Goal: Information Seeking & Learning: Learn about a topic

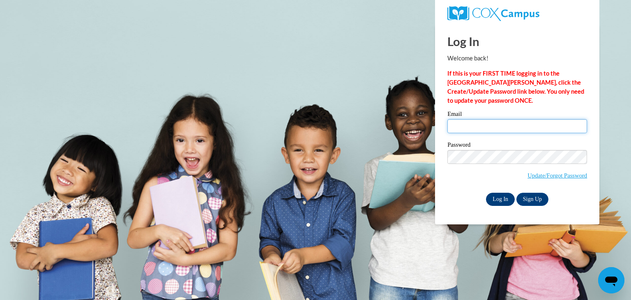
type input "[EMAIL_ADDRESS][DOMAIN_NAME]"
click at [505, 203] on input "Log In" at bounding box center [500, 199] width 29 height 13
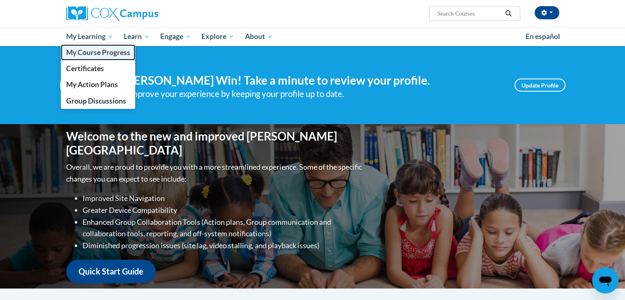
click at [97, 51] on span "My Course Progress" at bounding box center [98, 52] width 64 height 9
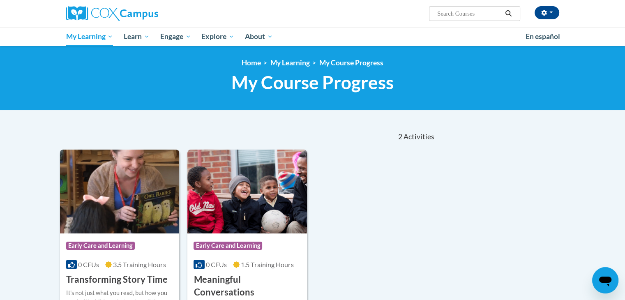
click at [130, 184] on img at bounding box center [120, 192] width 120 height 84
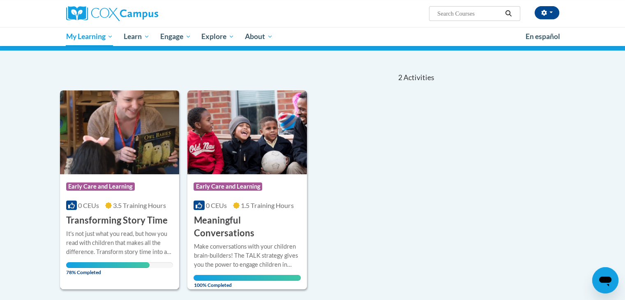
scroll to position [70, 0]
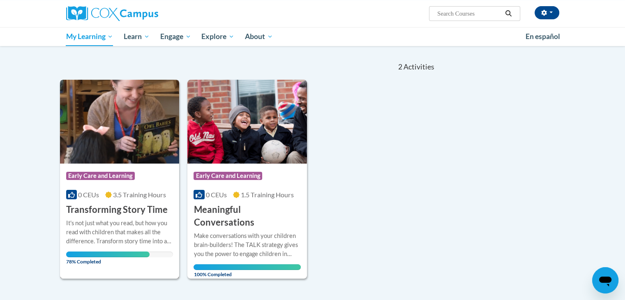
click at [150, 205] on h3 "Transforming Story Time" at bounding box center [116, 209] width 101 height 13
click at [141, 229] on div "It's not just what you read, but how you read with children that makes all the …" at bounding box center [119, 232] width 107 height 27
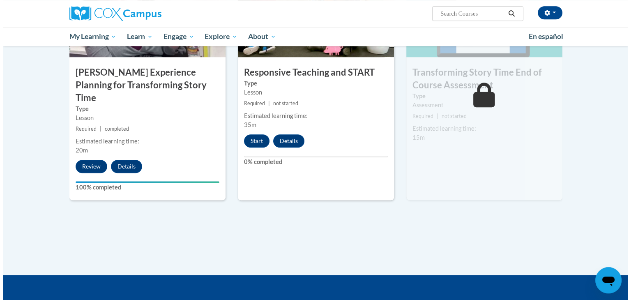
scroll to position [685, 0]
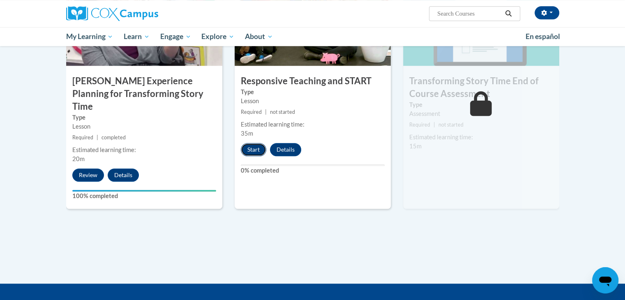
click at [251, 149] on button "Start" at bounding box center [253, 149] width 25 height 13
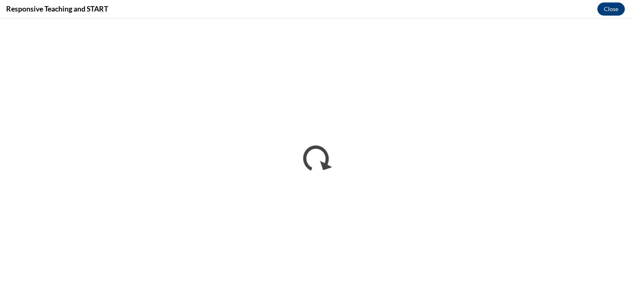
scroll to position [0, 0]
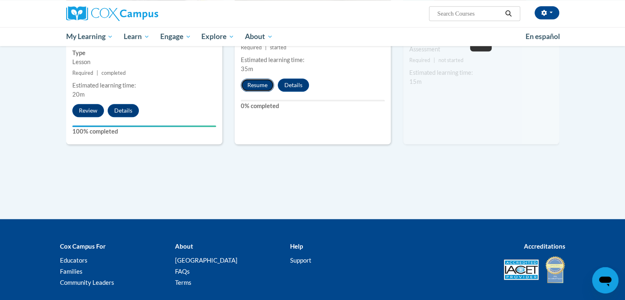
click at [255, 83] on button "Resume" at bounding box center [257, 84] width 33 height 13
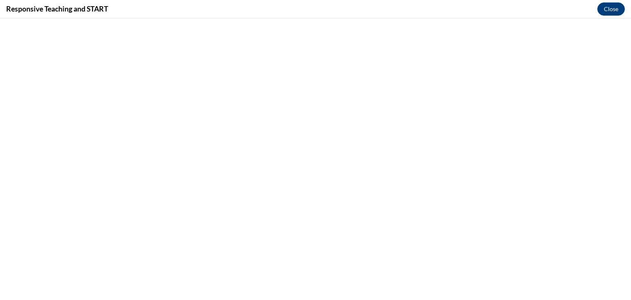
scroll to position [685, 0]
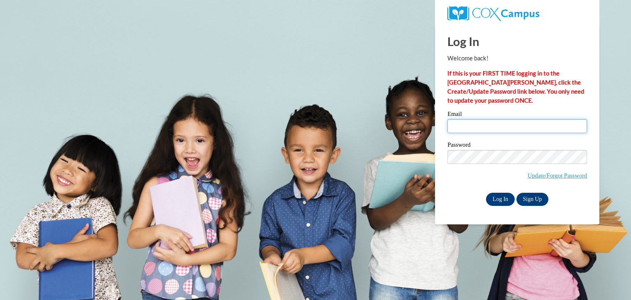
type input "[EMAIL_ADDRESS][DOMAIN_NAME]"
click at [503, 196] on input "Log In" at bounding box center [500, 199] width 29 height 13
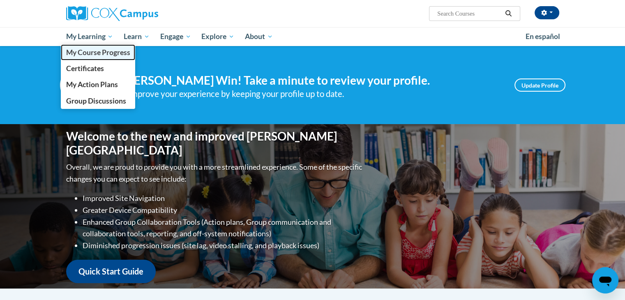
click at [107, 58] on link "My Course Progress" at bounding box center [98, 52] width 75 height 16
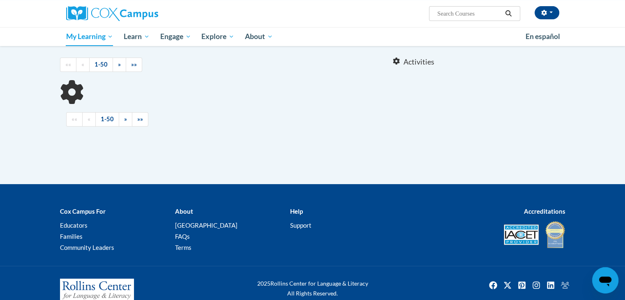
scroll to position [70, 0]
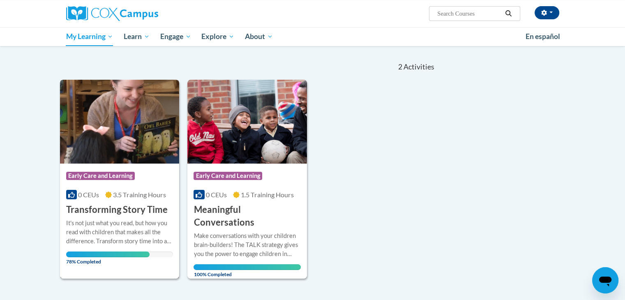
click at [124, 115] on img at bounding box center [120, 122] width 120 height 84
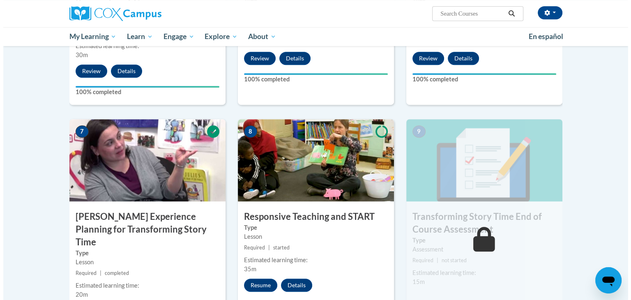
scroll to position [551, 0]
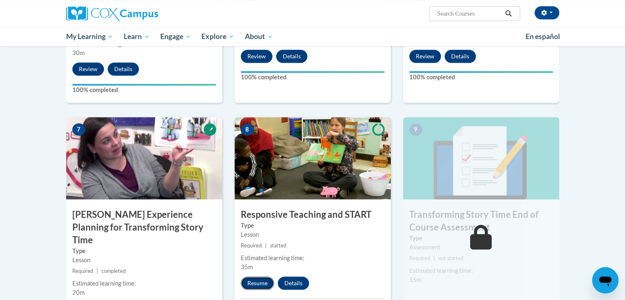
click at [265, 283] on button "Resume" at bounding box center [257, 283] width 33 height 13
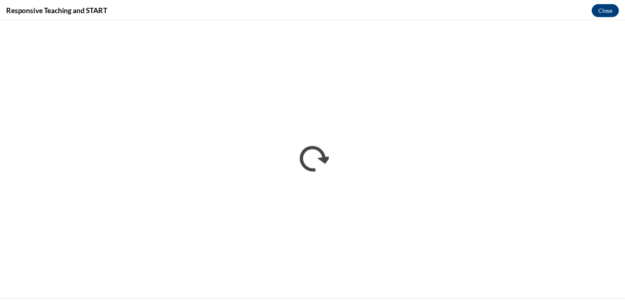
scroll to position [0, 0]
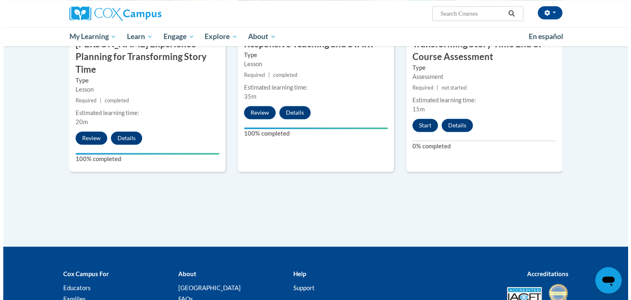
scroll to position [718, 0]
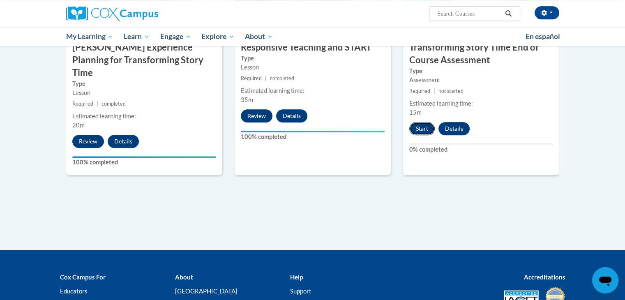
click at [427, 129] on button "Start" at bounding box center [421, 128] width 25 height 13
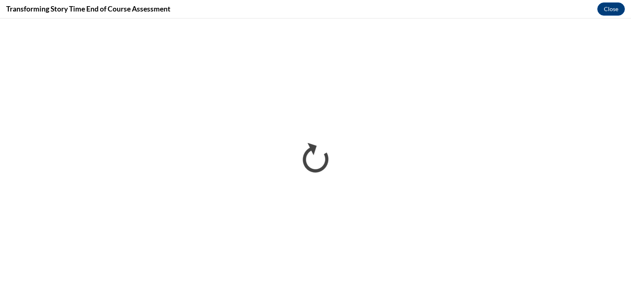
scroll to position [0, 0]
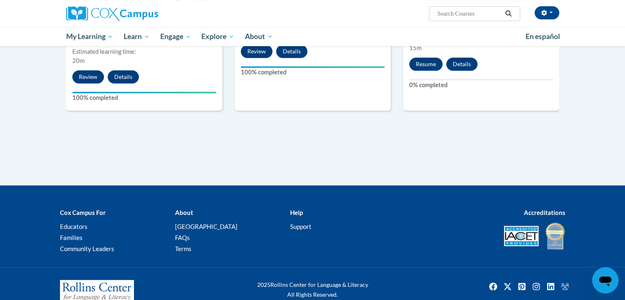
click at [431, 61] on button "Resume" at bounding box center [425, 64] width 33 height 13
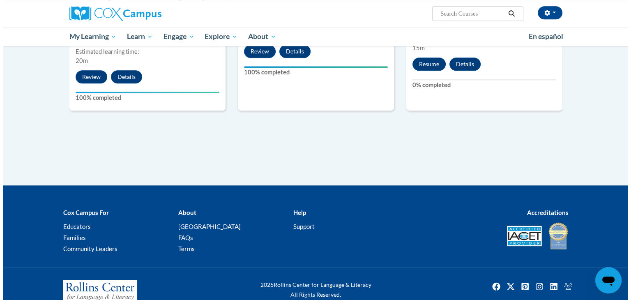
scroll to position [718, 0]
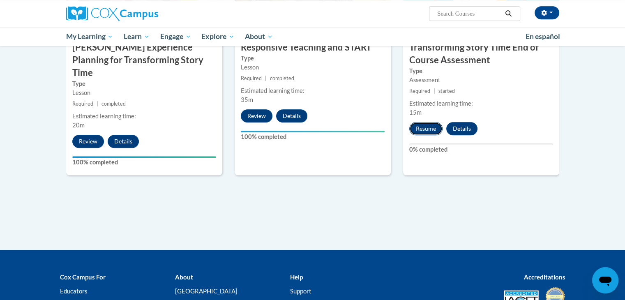
click at [425, 132] on button "Resume" at bounding box center [425, 128] width 33 height 13
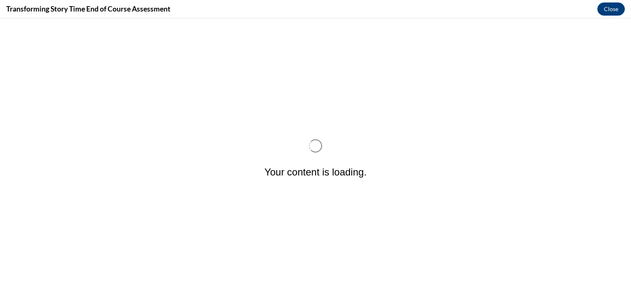
scroll to position [0, 0]
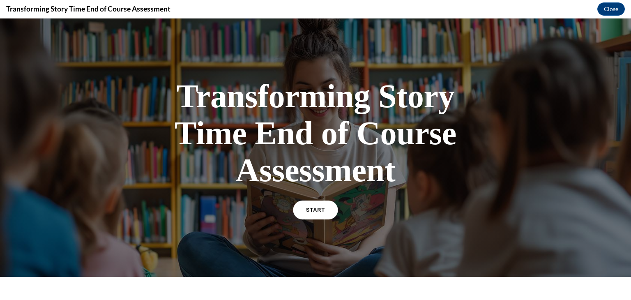
click at [308, 201] on div "START" at bounding box center [315, 213] width 43 height 25
click at [316, 210] on span "START" at bounding box center [315, 210] width 19 height 6
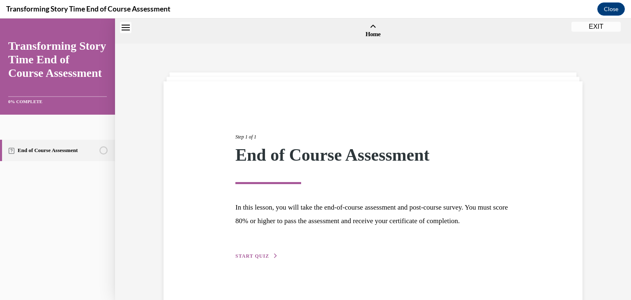
scroll to position [25, 0]
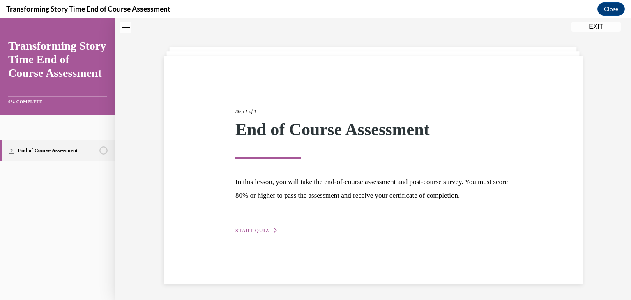
click at [253, 234] on button "START QUIZ" at bounding box center [256, 230] width 43 height 7
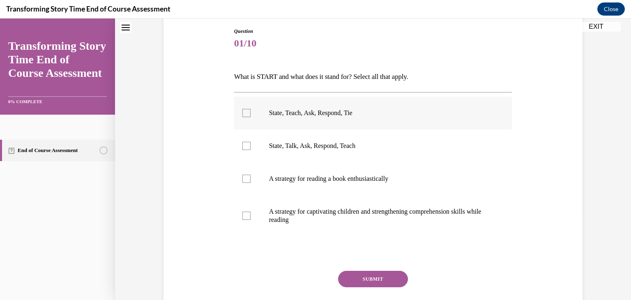
scroll to position [99, 0]
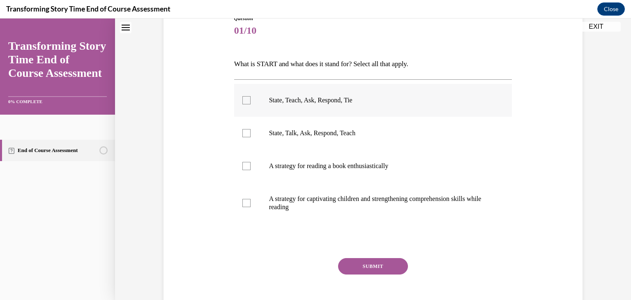
click at [352, 111] on label "State, Teach, Ask, Respond, Tie" at bounding box center [373, 100] width 278 height 33
click at [251, 104] on input "State, Teach, Ask, Respond, Tie" at bounding box center [246, 100] width 8 height 8
checkbox input "true"
click at [383, 272] on button "SUBMIT" at bounding box center [373, 266] width 70 height 16
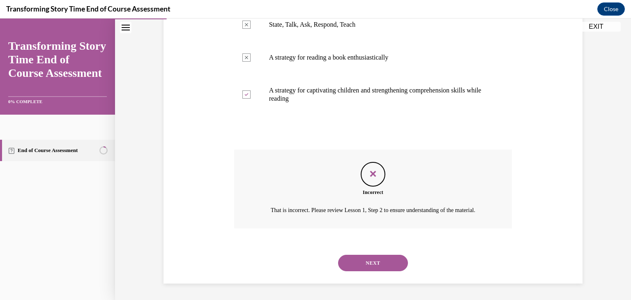
scroll to position [217, 0]
click at [380, 258] on button "NEXT" at bounding box center [373, 263] width 70 height 16
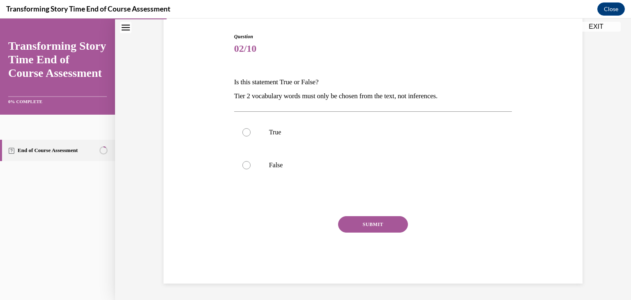
click at [465, 97] on p "Tier 2 vocabulary words must only be chosen from the text, not inferences." at bounding box center [373, 96] width 278 height 14
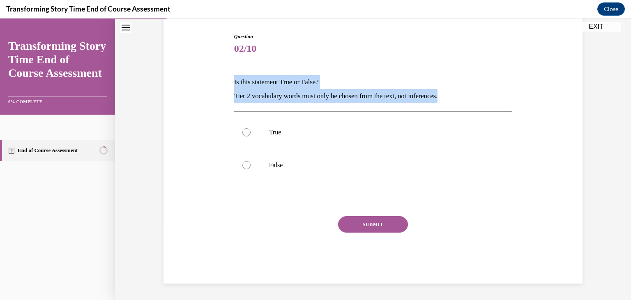
drag, startPoint x: 465, startPoint y: 97, endPoint x: 230, endPoint y: 84, distance: 235.7
click at [232, 84] on div "Question 02/10 Is this statement True or False? Tier 2 vocabulary words must on…" at bounding box center [373, 152] width 282 height 263
copy div "Is this statement True or False? Tier 2 vocabulary words must only be chosen fr…"
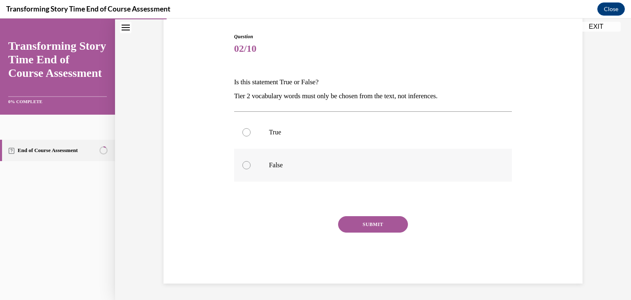
click at [360, 173] on label "False" at bounding box center [373, 165] width 278 height 33
click at [251, 169] on input "False" at bounding box center [246, 165] width 8 height 8
radio input "true"
click at [395, 220] on button "SUBMIT" at bounding box center [373, 224] width 70 height 16
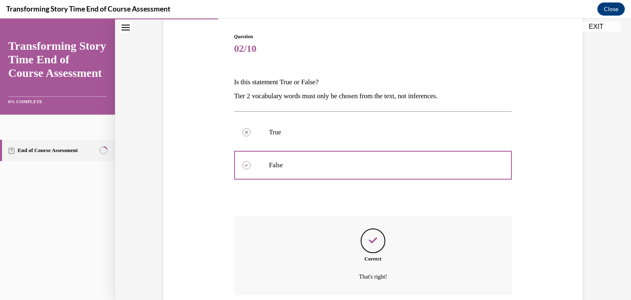
scroll to position [148, 0]
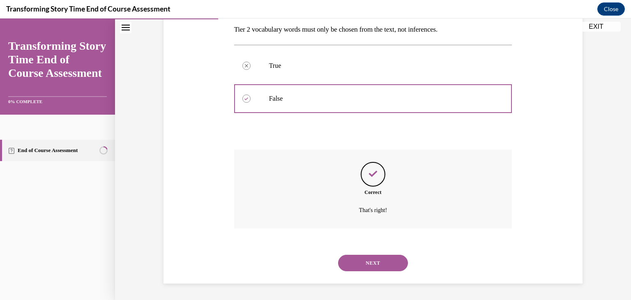
click at [363, 262] on button "NEXT" at bounding box center [373, 263] width 70 height 16
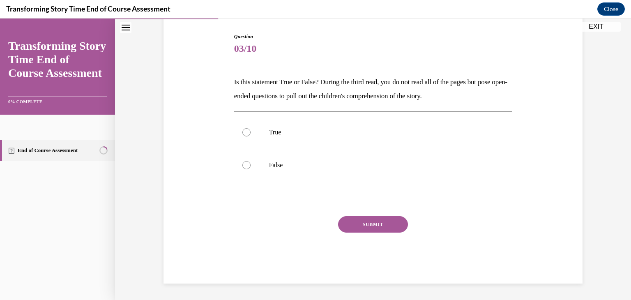
scroll to position [81, 0]
click at [491, 99] on p "Is this statement True or False? During the third read, you do not read all of …" at bounding box center [373, 89] width 278 height 28
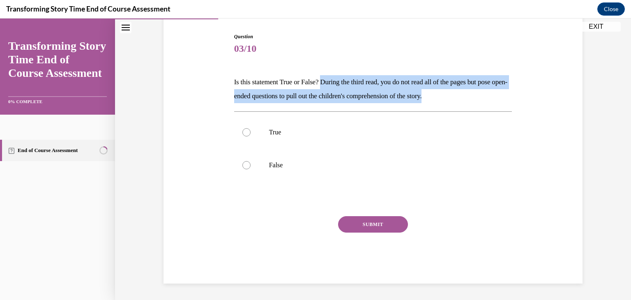
drag, startPoint x: 491, startPoint y: 99, endPoint x: 324, endPoint y: 81, distance: 168.6
click at [324, 81] on p "Is this statement True or False? During the third read, you do not read all of …" at bounding box center [373, 89] width 278 height 28
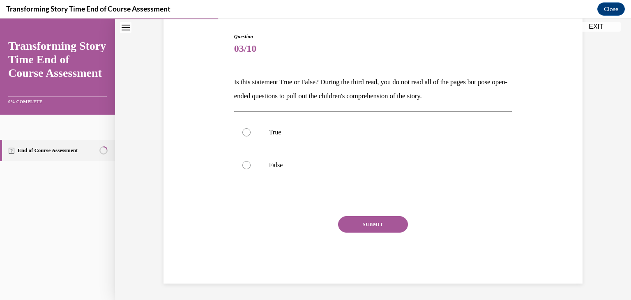
click at [234, 81] on p "Is this statement True or False? During the third read, you do not read all of …" at bounding box center [373, 89] width 278 height 28
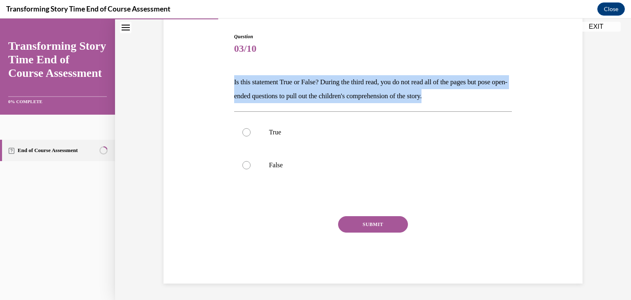
click at [234, 81] on p "Is this statement True or False? During the third read, you do not read all of …" at bounding box center [373, 89] width 278 height 28
copy p "Is this statement True or False? During the third read, you do not read all of …"
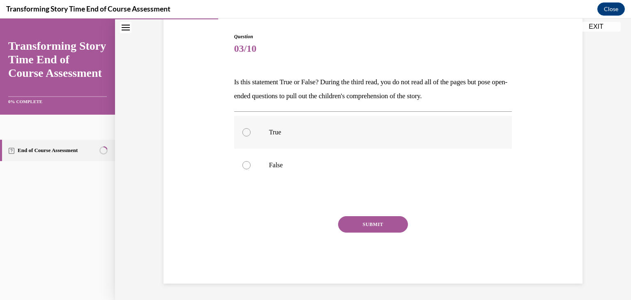
click at [274, 120] on label "True" at bounding box center [373, 132] width 278 height 33
click at [251, 128] on input "True" at bounding box center [246, 132] width 8 height 8
radio input "true"
click at [397, 222] on button "SUBMIT" at bounding box center [373, 224] width 70 height 16
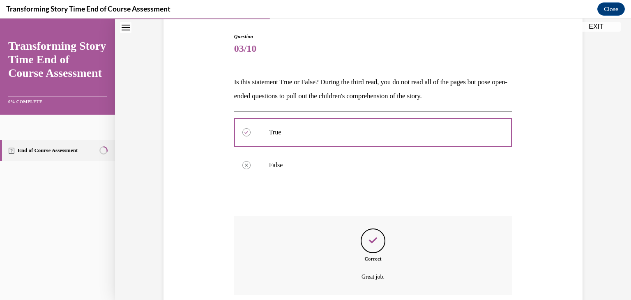
scroll to position [148, 0]
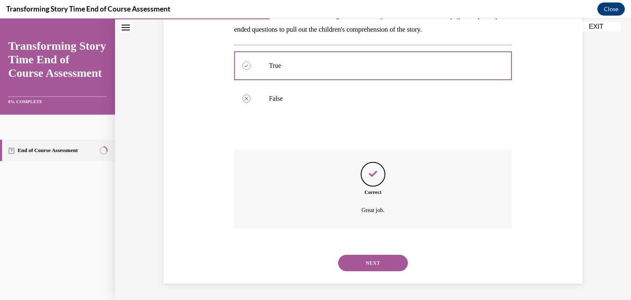
click at [381, 267] on button "NEXT" at bounding box center [373, 263] width 70 height 16
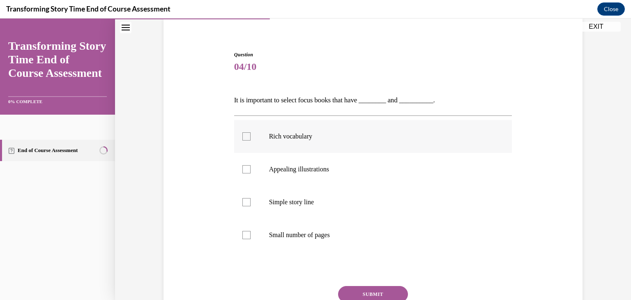
scroll to position [64, 0]
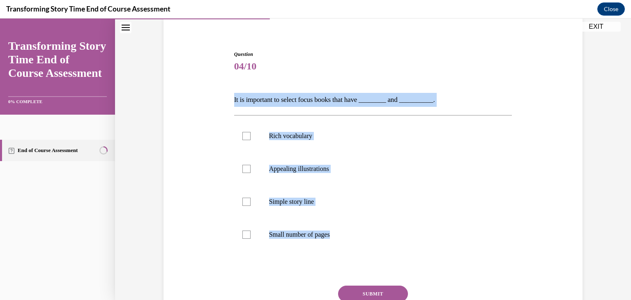
drag, startPoint x: 383, startPoint y: 231, endPoint x: 227, endPoint y: 101, distance: 203.6
click at [227, 101] on div "Question 04/10 It is important to select focus books that have ________ and ___…" at bounding box center [372, 189] width 423 height 327
copy div "It is important to select focus books that have ________ and __________. Rich v…"
click at [242, 136] on div at bounding box center [246, 136] width 8 height 8
click at [242, 136] on input "Rich vocabulary" at bounding box center [246, 136] width 8 height 8
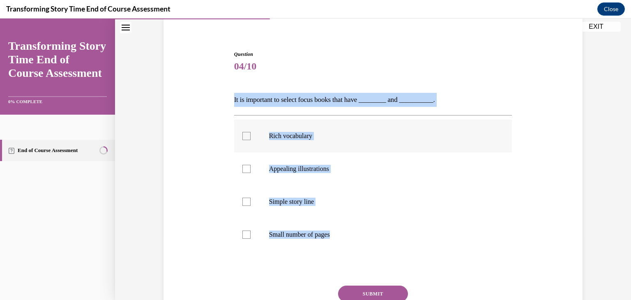
checkbox input "true"
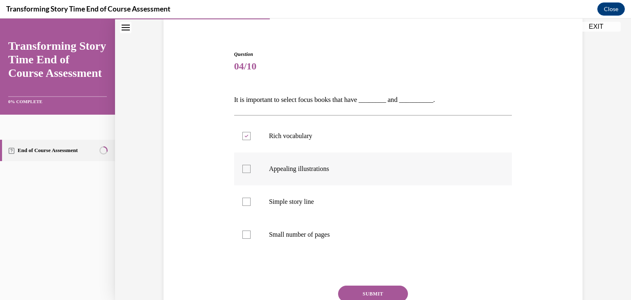
click at [246, 166] on div at bounding box center [246, 169] width 8 height 8
click at [246, 166] on input "Appealing illustrations" at bounding box center [246, 169] width 8 height 8
checkbox input "true"
click at [364, 293] on button "SUBMIT" at bounding box center [373, 294] width 70 height 16
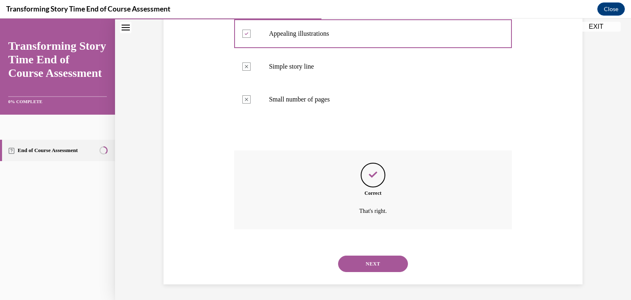
scroll to position [197, 0]
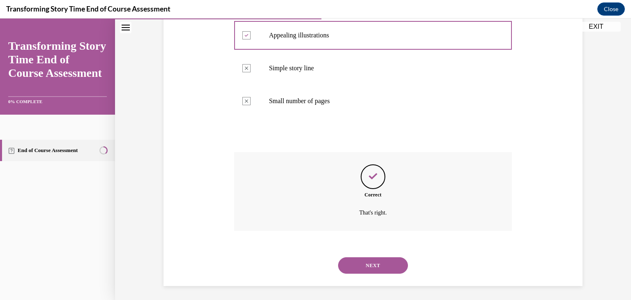
click at [383, 262] on button "NEXT" at bounding box center [373, 265] width 70 height 16
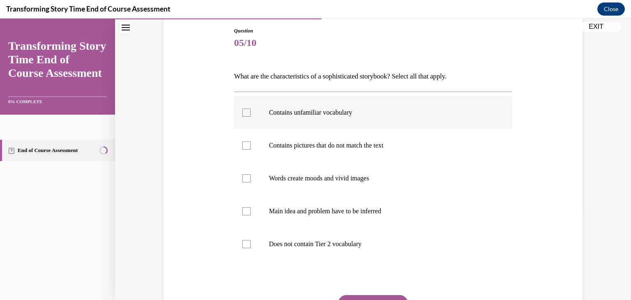
scroll to position [99, 0]
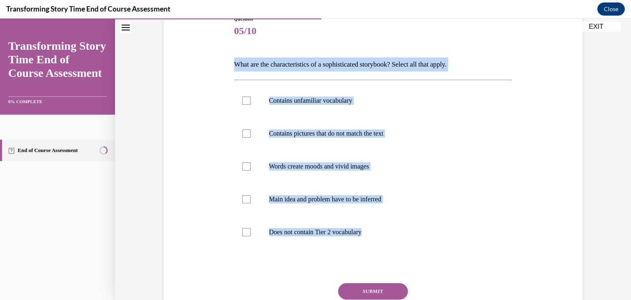
drag, startPoint x: 372, startPoint y: 235, endPoint x: 230, endPoint y: 60, distance: 225.8
click at [232, 60] on div "Question 05/10 What are the characteristics of a sophisticated storybook? Selec…" at bounding box center [373, 177] width 282 height 348
copy div "What are the characteristics of a sophisticated storybook? Select all that appl…"
click at [253, 171] on label "Words create moods and vivid images" at bounding box center [373, 166] width 278 height 33
click at [251, 171] on input "Words create moods and vivid images" at bounding box center [246, 166] width 8 height 8
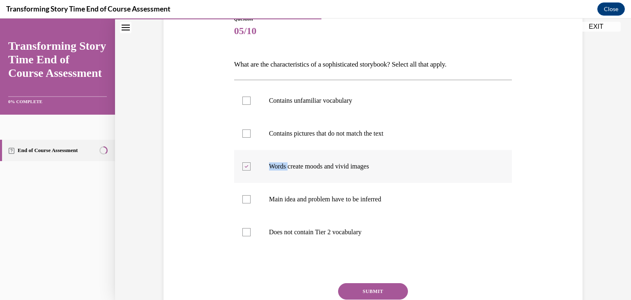
click at [253, 171] on label "Words create moods and vivid images" at bounding box center [373, 166] width 278 height 33
click at [251, 171] on input "Words create moods and vivid images" at bounding box center [246, 166] width 8 height 8
click at [247, 171] on label "Words create moods and vivid images" at bounding box center [373, 166] width 278 height 33
click at [247, 171] on input "Words create moods and vivid images" at bounding box center [246, 166] width 8 height 8
checkbox input "true"
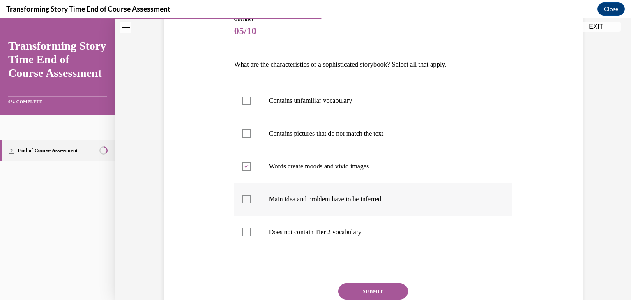
click at [245, 200] on div at bounding box center [246, 199] width 8 height 8
click at [245, 200] on input "Main idea and problem have to be inferred" at bounding box center [246, 199] width 8 height 8
checkbox input "true"
click at [254, 94] on label "Contains unfamiliar vocabulary" at bounding box center [373, 100] width 278 height 33
click at [251, 97] on input "Contains unfamiliar vocabulary" at bounding box center [246, 101] width 8 height 8
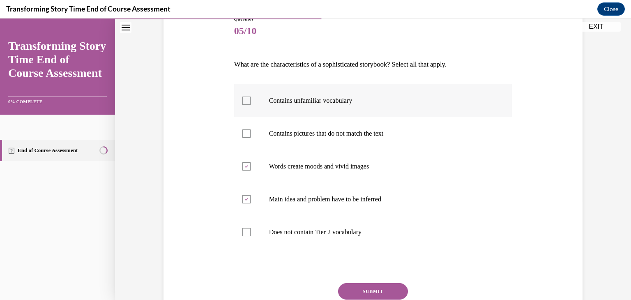
checkbox input "true"
click at [385, 290] on button "SUBMIT" at bounding box center [373, 291] width 70 height 16
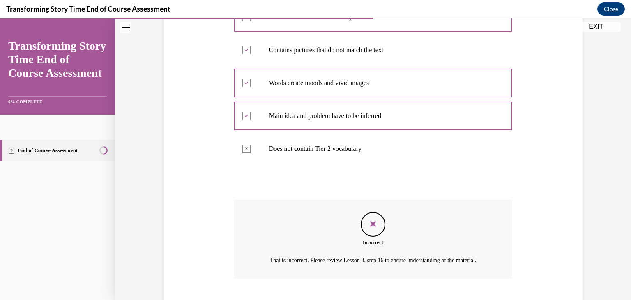
scroll to position [242, 0]
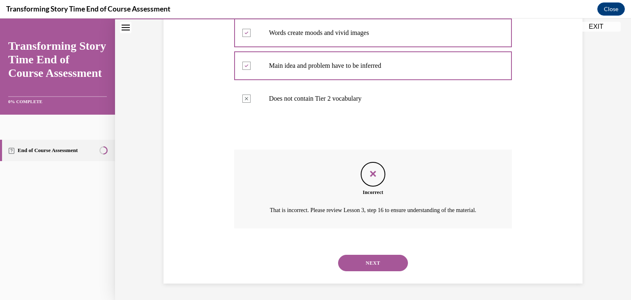
click at [377, 266] on button "NEXT" at bounding box center [373, 263] width 70 height 16
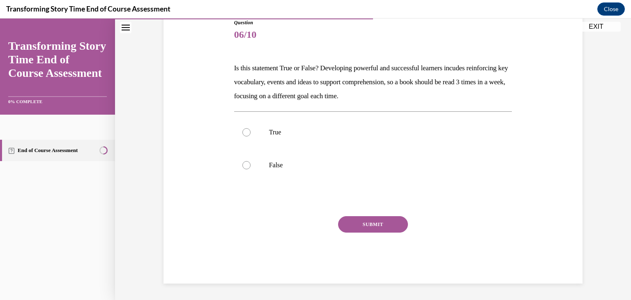
scroll to position [91, 0]
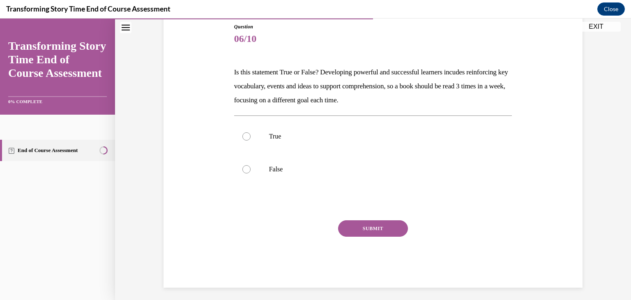
drag, startPoint x: 422, startPoint y: 105, endPoint x: 230, endPoint y: 69, distance: 194.8
click at [232, 69] on div "Question 06/10 Is this statement True or False? Developing powerful and success…" at bounding box center [373, 149] width 282 height 277
copy p "Is this statement True or False? Developing powerful and successful learners in…"
click at [263, 143] on label "True" at bounding box center [373, 136] width 278 height 33
click at [251, 141] on input "True" at bounding box center [246, 136] width 8 height 8
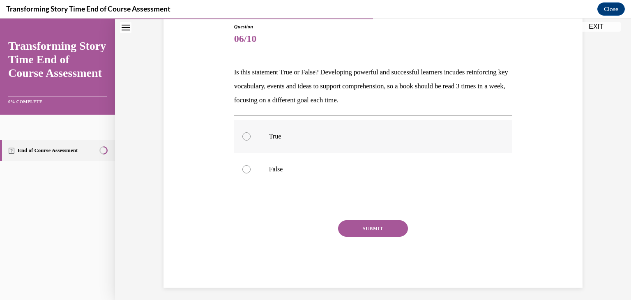
radio input "true"
click at [375, 226] on button "SUBMIT" at bounding box center [373, 228] width 70 height 16
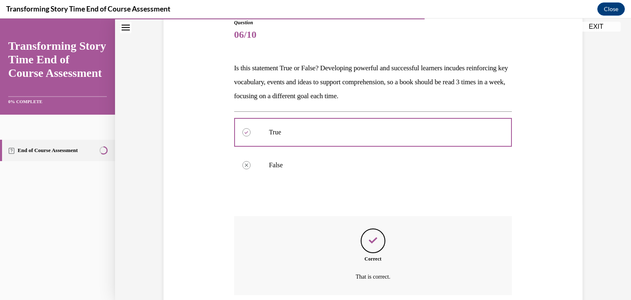
scroll to position [161, 0]
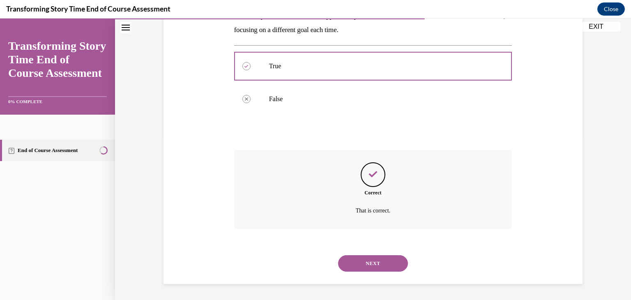
click at [362, 262] on button "NEXT" at bounding box center [373, 263] width 70 height 16
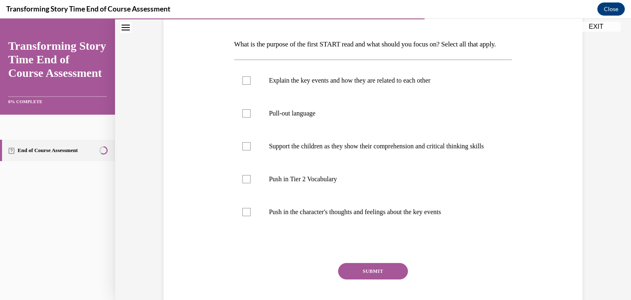
scroll to position [122, 0]
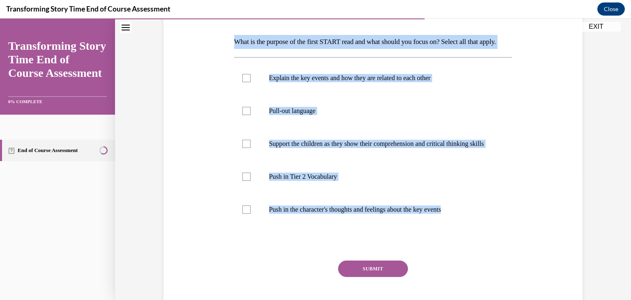
drag, startPoint x: 489, startPoint y: 225, endPoint x: 227, endPoint y: 36, distance: 323.5
click at [227, 36] on div "Question 07/10 What is the purpose of the first START read and what should you …" at bounding box center [372, 148] width 423 height 360
copy div "What is the purpose of the first START read and what should you focus on? Selec…"
click at [244, 87] on label "Explain the key events and how they are related to each other" at bounding box center [373, 78] width 278 height 33
click at [244, 82] on input "Explain the key events and how they are related to each other" at bounding box center [246, 78] width 8 height 8
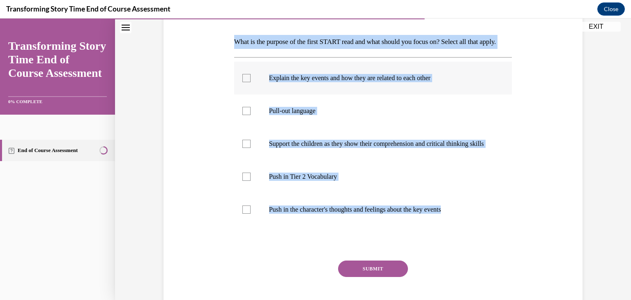
checkbox input "true"
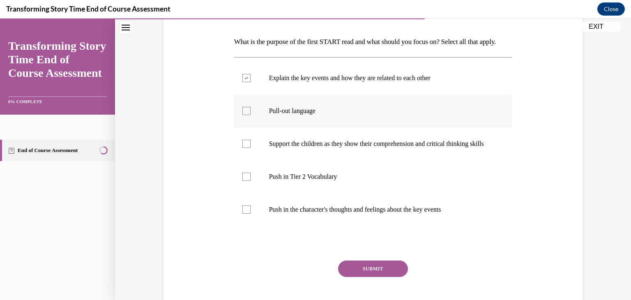
click at [243, 115] on div at bounding box center [246, 111] width 8 height 8
click at [243, 115] on input "Pull-out language" at bounding box center [246, 111] width 8 height 8
checkbox input "true"
click at [367, 277] on button "SUBMIT" at bounding box center [373, 268] width 70 height 16
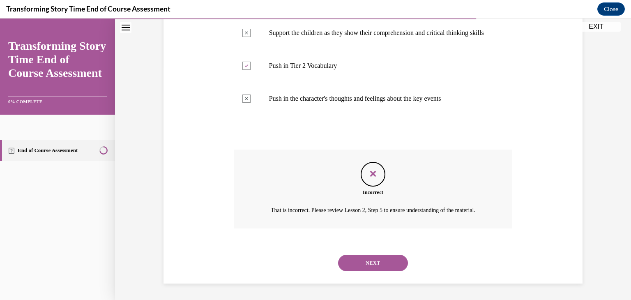
scroll to position [265, 0]
click at [371, 264] on button "NEXT" at bounding box center [373, 263] width 70 height 16
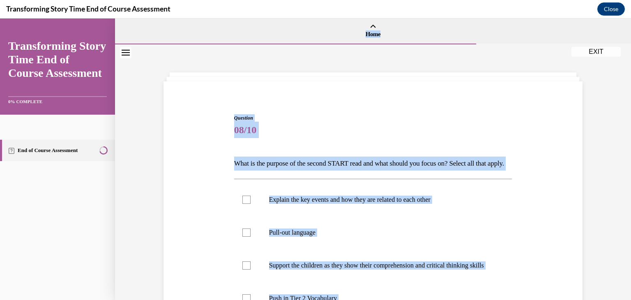
scroll to position [0, 0]
drag, startPoint x: 498, startPoint y: 202, endPoint x: 230, endPoint y: 152, distance: 272.5
copy div "What is the purpose of the second START read and what should you focus on? Sele…"
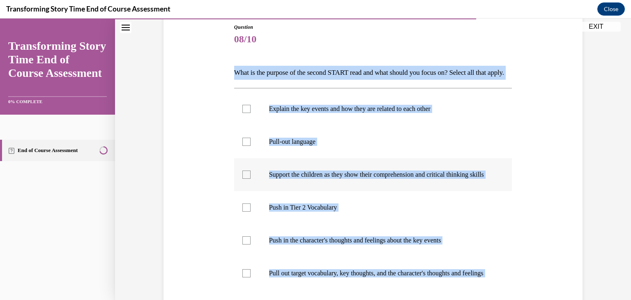
scroll to position [90, 0]
click at [255, 224] on label "Push in Tier 2 Vocabulary" at bounding box center [373, 207] width 278 height 33
click at [251, 212] on input "Push in Tier 2 Vocabulary" at bounding box center [246, 208] width 8 height 8
checkbox input "true"
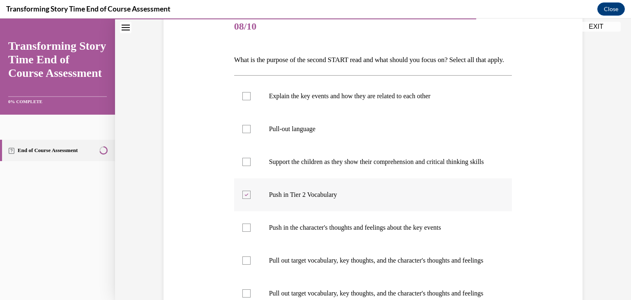
scroll to position [104, 0]
click at [242, 231] on div at bounding box center [246, 227] width 8 height 8
click at [242, 231] on input "Push in the character's thoughts and feelings about the key events" at bounding box center [246, 227] width 8 height 8
checkbox input "true"
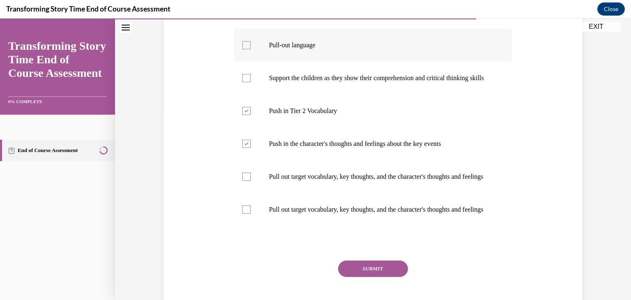
scroll to position [191, 0]
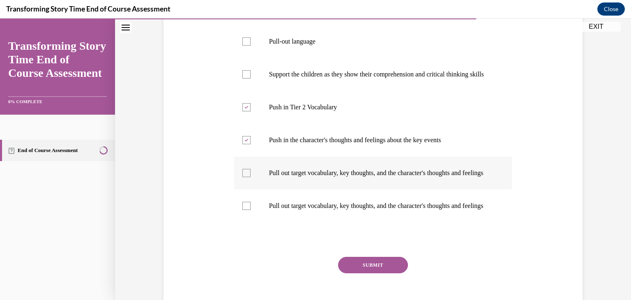
click at [256, 188] on label "Pull out target vocabulary, key thoughts, and the character's thoughts and feel…" at bounding box center [373, 173] width 278 height 33
click at [251, 177] on input "Pull out target vocabulary, key thoughts, and the character's thoughts and feel…" at bounding box center [246, 173] width 8 height 8
checkbox input "true"
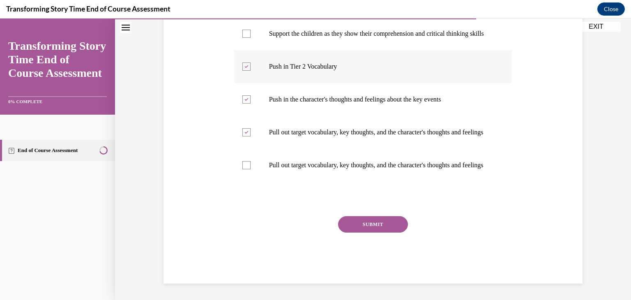
scroll to position [270, 0]
click at [388, 222] on button "SUBMIT" at bounding box center [373, 224] width 70 height 16
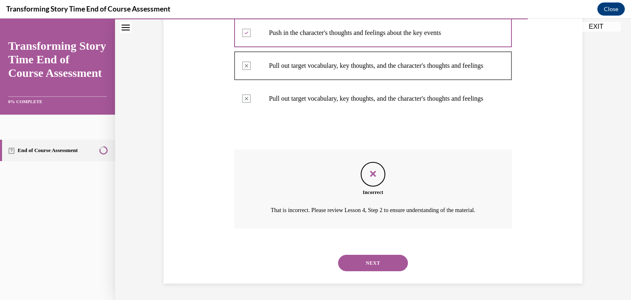
scroll to position [347, 0]
click at [379, 257] on button "NEXT" at bounding box center [373, 263] width 70 height 16
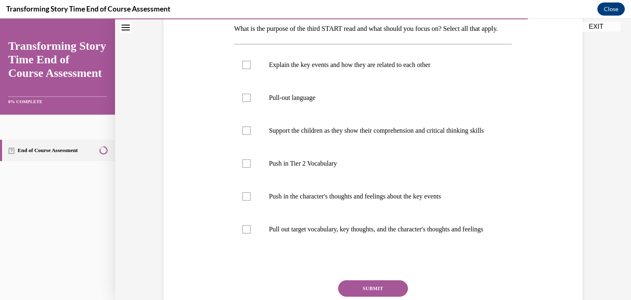
scroll to position [160, 0]
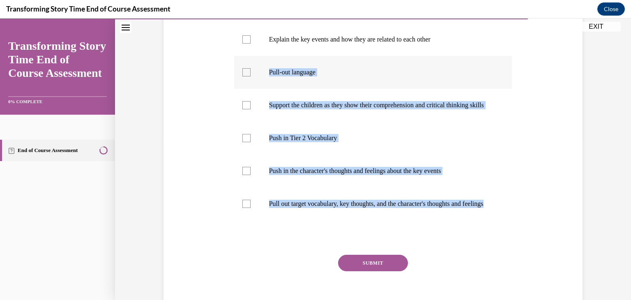
drag, startPoint x: 320, startPoint y: 243, endPoint x: 256, endPoint y: 75, distance: 179.7
click at [256, 75] on ul "Explain the key events and how they are related to each other Pull-out language…" at bounding box center [373, 121] width 278 height 197
click at [256, 75] on label "Pull-out language" at bounding box center [373, 72] width 278 height 33
click at [251, 75] on input "Pull-out language" at bounding box center [246, 72] width 8 height 8
checkbox input "true"
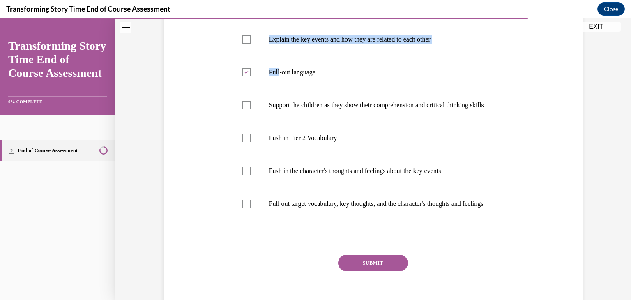
drag, startPoint x: 256, startPoint y: 75, endPoint x: 254, endPoint y: 35, distance: 40.3
click at [254, 35] on div "Explain the key events and how they are related to each other Pull-out language…" at bounding box center [373, 121] width 278 height 206
click at [300, 220] on label "Pull out target vocabulary, key thoughts, and the character's thoughts and feel…" at bounding box center [373, 203] width 278 height 33
click at [251, 208] on input "Pull out target vocabulary, key thoughts, and the character's thoughts and feel…" at bounding box center [246, 204] width 8 height 8
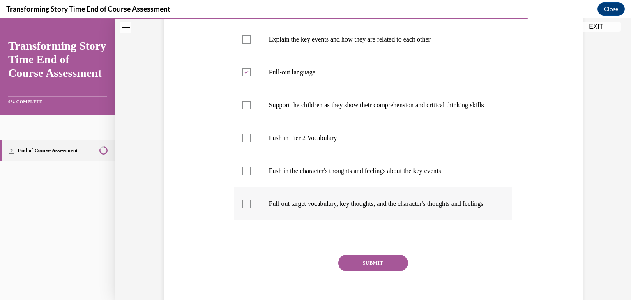
checkbox input "true"
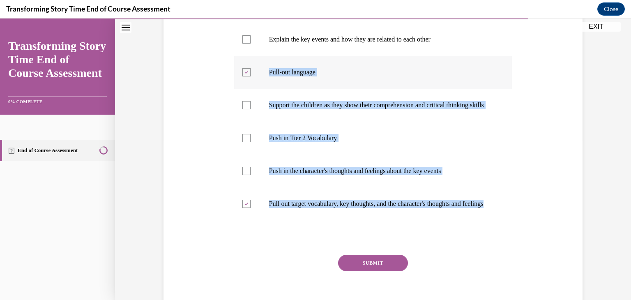
drag, startPoint x: 300, startPoint y: 244, endPoint x: 260, endPoint y: 97, distance: 152.4
click at [260, 97] on ul "Explain the key events and how they are related to each other Pull-out language…" at bounding box center [373, 121] width 278 height 197
click at [260, 89] on label "Pull-out language" at bounding box center [373, 72] width 278 height 33
click at [251, 76] on input "Pull-out language" at bounding box center [246, 72] width 8 height 8
checkbox input "false"
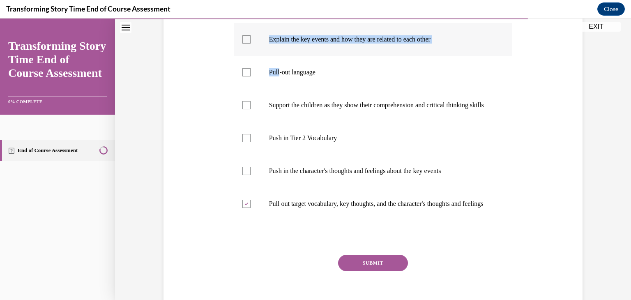
drag, startPoint x: 260, startPoint y: 97, endPoint x: 258, endPoint y: 40, distance: 57.6
click at [258, 40] on ul "Explain the key events and how they are related to each other Pull-out language…" at bounding box center [373, 121] width 278 height 197
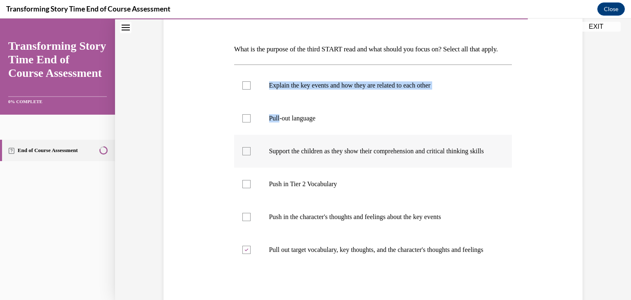
scroll to position [118, 0]
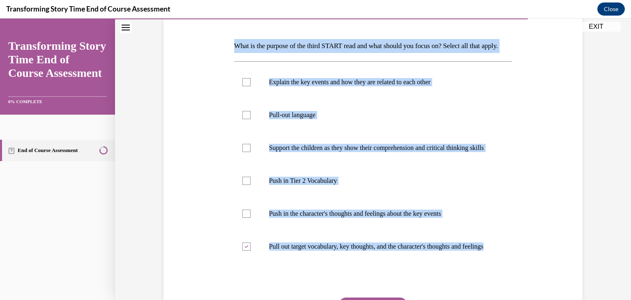
drag, startPoint x: 300, startPoint y: 279, endPoint x: 227, endPoint y: 39, distance: 250.1
click at [227, 39] on div "Question 09/10 What is the purpose of the third START read and what should you …" at bounding box center [372, 168] width 423 height 393
copy div "What is the purpose of the third START read and what should you focus on? Selec…"
click at [242, 152] on div at bounding box center [246, 148] width 8 height 8
click at [242, 152] on input "Support the children as they show their comprehension and critical thinking ski…" at bounding box center [246, 148] width 8 height 8
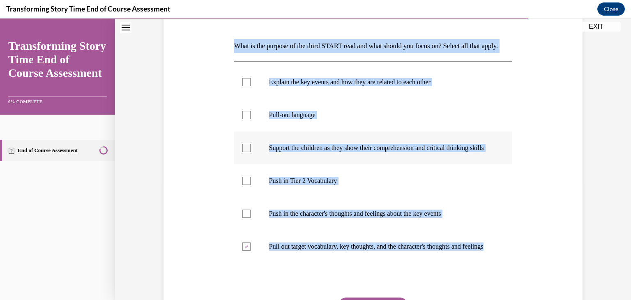
checkbox input "true"
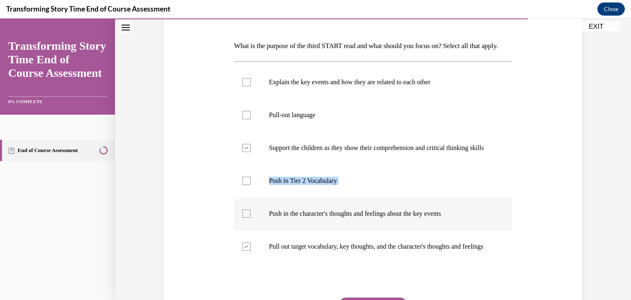
drag, startPoint x: 244, startPoint y: 206, endPoint x: 242, endPoint y: 236, distance: 30.1
click at [242, 236] on ul "Explain the key events and how they are related to each other Pull-out language…" at bounding box center [373, 164] width 278 height 197
click at [242, 218] on div at bounding box center [246, 214] width 8 height 8
click at [242, 218] on input "Push in the character's thoughts and feelings about the key events" at bounding box center [246, 214] width 8 height 8
checkbox input "true"
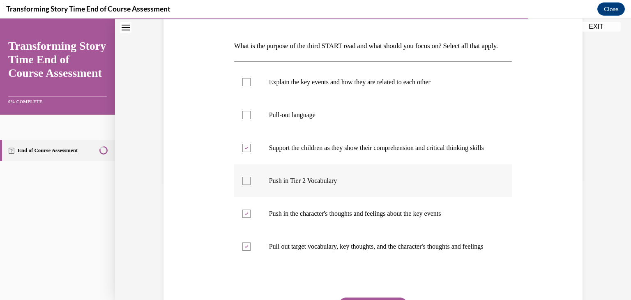
click at [243, 197] on label "Push in Tier 2 Vocabulary" at bounding box center [373, 180] width 278 height 33
click at [243, 185] on input "Push in Tier 2 Vocabulary" at bounding box center [246, 181] width 8 height 8
checkbox input "true"
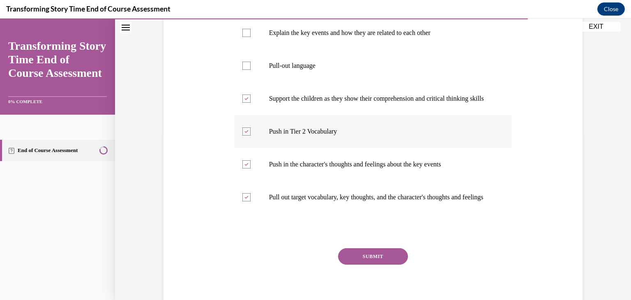
scroll to position [229, 0]
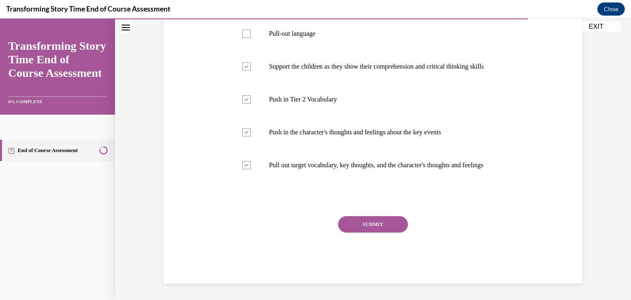
click at [357, 221] on button "SUBMIT" at bounding box center [373, 224] width 70 height 16
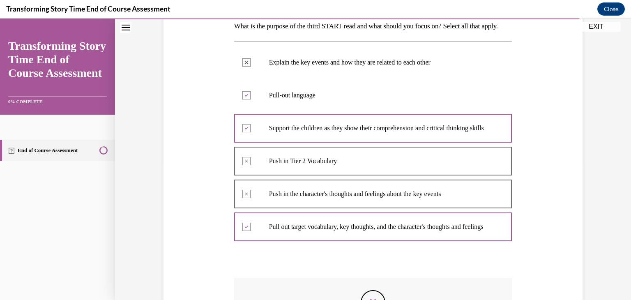
scroll to position [306, 0]
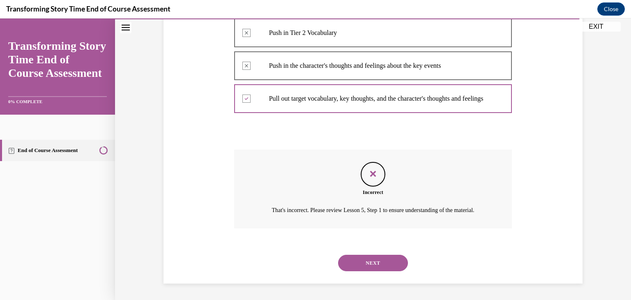
click at [360, 258] on button "NEXT" at bounding box center [373, 263] width 70 height 16
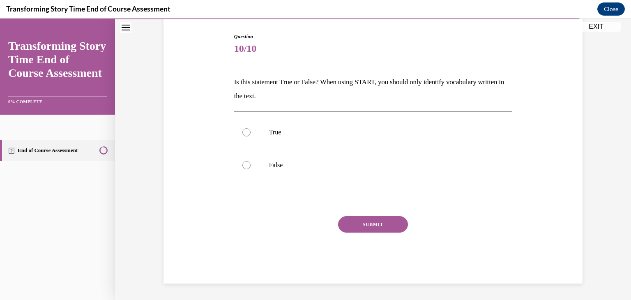
scroll to position [81, 0]
click at [324, 94] on p "Is this statement True or False? When using START, you should only identify voc…" at bounding box center [373, 89] width 278 height 28
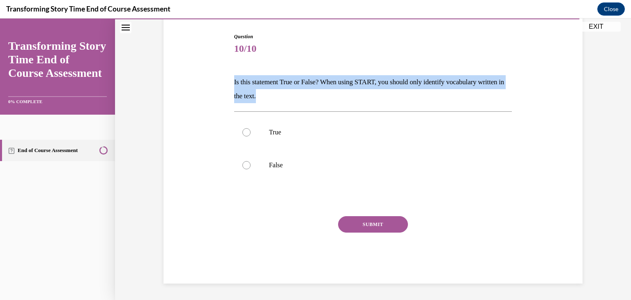
drag, startPoint x: 324, startPoint y: 94, endPoint x: 224, endPoint y: 78, distance: 101.5
click at [224, 78] on div "Question 10/10 Is this statement True or False? When using START, you should on…" at bounding box center [372, 145] width 423 height 275
copy p "Is this statement True or False? When using START, you should only identify voc…"
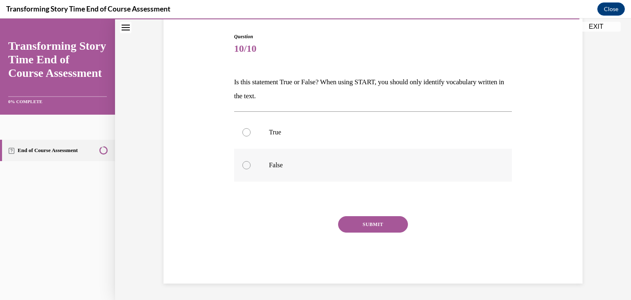
click at [283, 159] on label "False" at bounding box center [373, 165] width 278 height 33
click at [251, 161] on input "False" at bounding box center [246, 165] width 8 height 8
radio input "true"
click at [390, 226] on button "SUBMIT" at bounding box center [373, 224] width 70 height 16
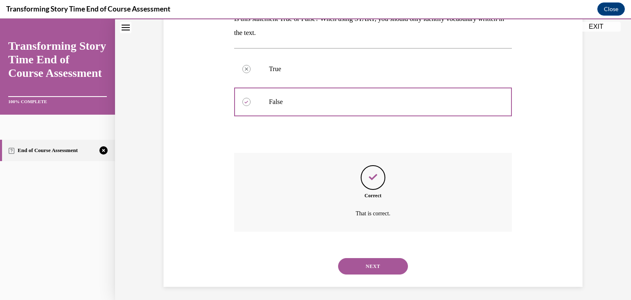
scroll to position [148, 0]
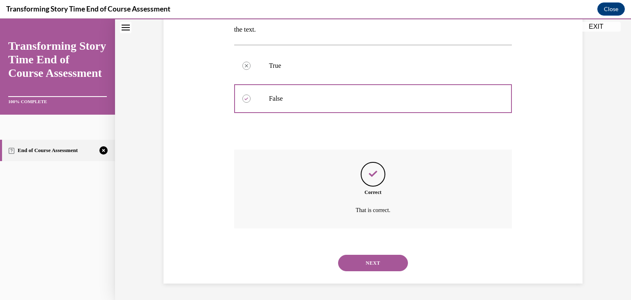
click at [375, 260] on button "NEXT" at bounding box center [373, 263] width 70 height 16
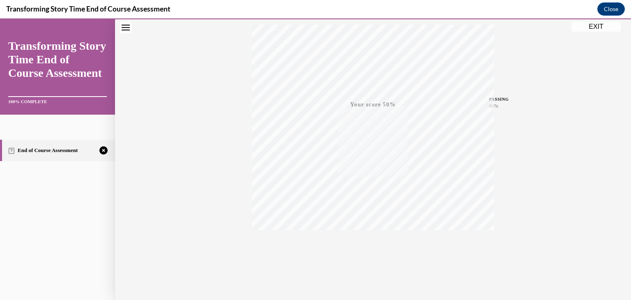
scroll to position [140, 0]
click at [372, 247] on icon "button" at bounding box center [373, 249] width 29 height 9
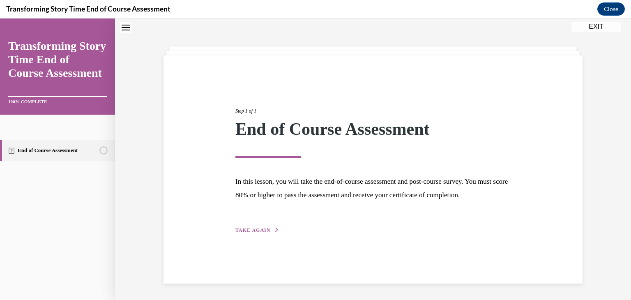
click at [260, 234] on button "TAKE AGAIN" at bounding box center [257, 229] width 44 height 7
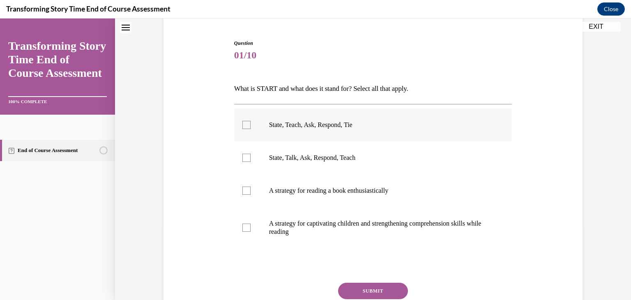
scroll to position [76, 0]
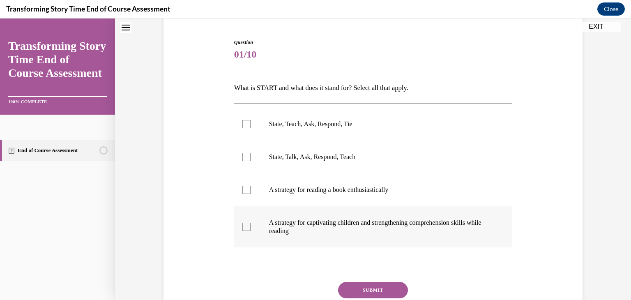
click at [320, 219] on p "A strategy for captivating children and strengthening comprehension skills whil…" at bounding box center [380, 227] width 223 height 16
click at [251, 223] on input "A strategy for captivating children and strengthening comprehension skills whil…" at bounding box center [246, 227] width 8 height 8
checkbox input "true"
click at [360, 288] on button "SUBMIT" at bounding box center [373, 290] width 70 height 16
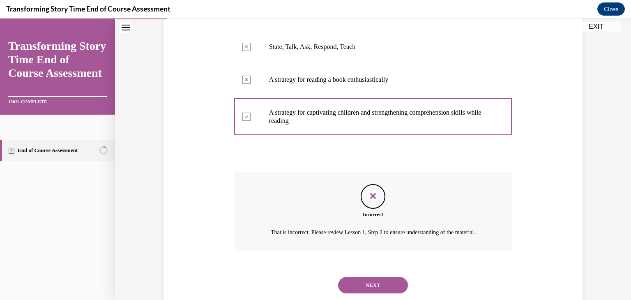
scroll to position [217, 0]
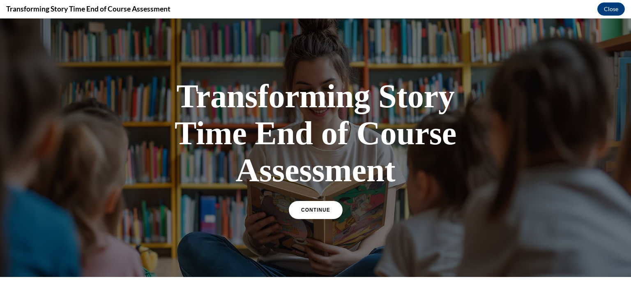
click at [310, 200] on div "Transforming Story Time End of Course Assessment CONTINUE" at bounding box center [316, 147] width 288 height 157
click at [313, 212] on link "CONTINUE" at bounding box center [315, 210] width 56 height 19
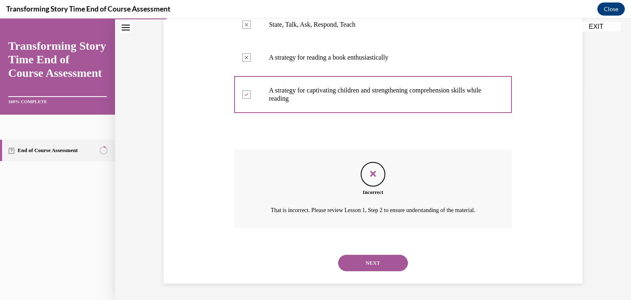
click at [363, 263] on button "NEXT" at bounding box center [373, 263] width 70 height 16
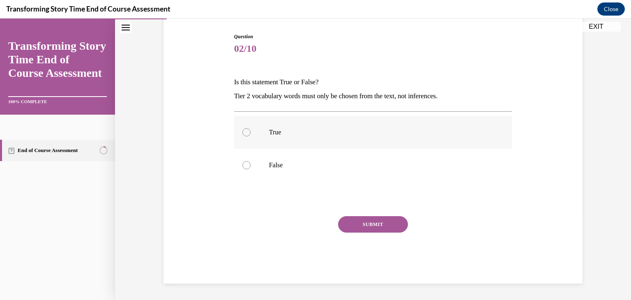
click at [313, 138] on label "True" at bounding box center [373, 132] width 278 height 33
click at [251, 136] on input "True" at bounding box center [246, 132] width 8 height 8
radio input "true"
click at [283, 157] on label "False" at bounding box center [373, 165] width 278 height 33
click at [251, 161] on input "False" at bounding box center [246, 165] width 8 height 8
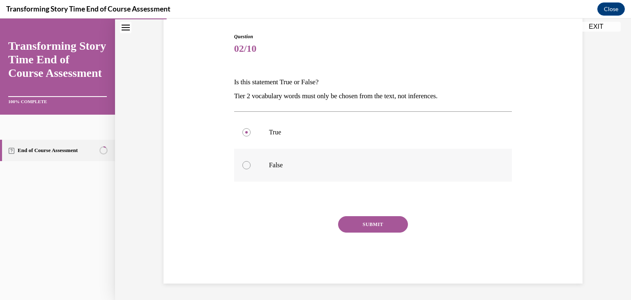
radio input "true"
click at [398, 226] on button "SUBMIT" at bounding box center [373, 224] width 70 height 16
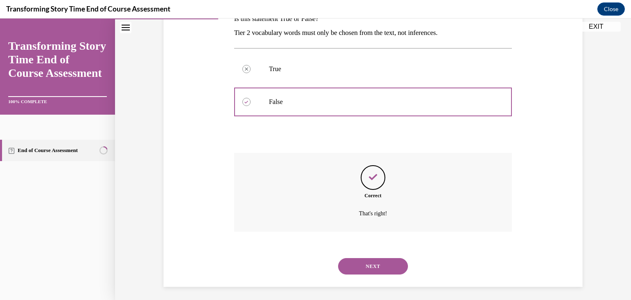
scroll to position [148, 0]
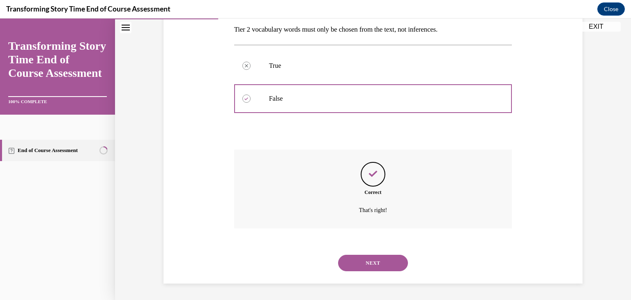
click at [378, 256] on button "NEXT" at bounding box center [373, 263] width 70 height 16
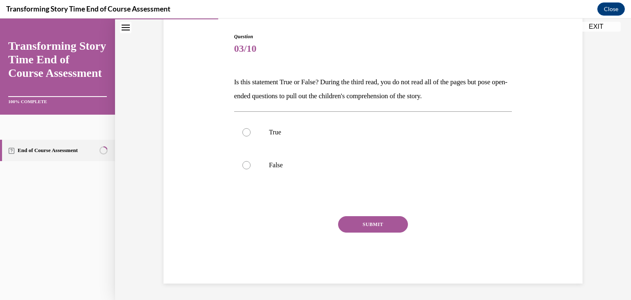
scroll to position [81, 0]
click at [243, 126] on label "True" at bounding box center [373, 132] width 278 height 33
click at [243, 128] on input "True" at bounding box center [246, 132] width 8 height 8
radio input "true"
click at [387, 221] on button "SUBMIT" at bounding box center [373, 224] width 70 height 16
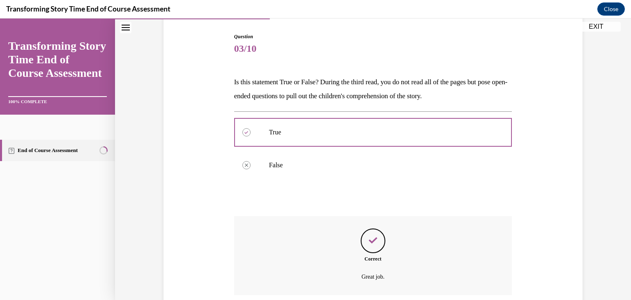
scroll to position [148, 0]
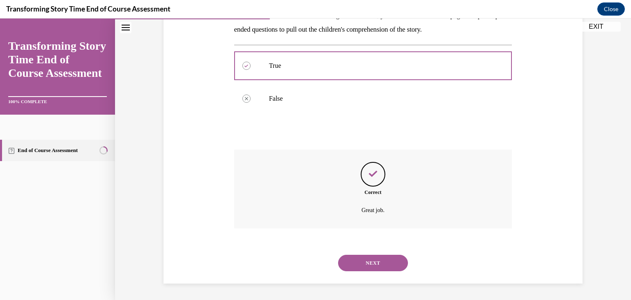
click at [375, 270] on button "NEXT" at bounding box center [373, 263] width 70 height 16
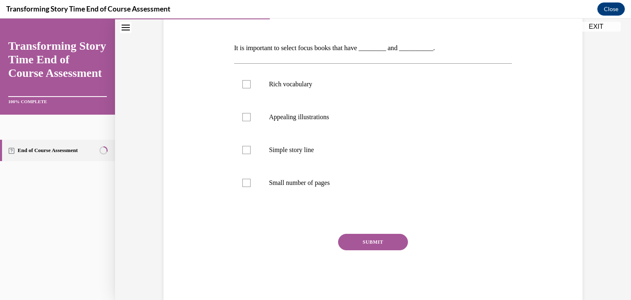
scroll to position [120, 0]
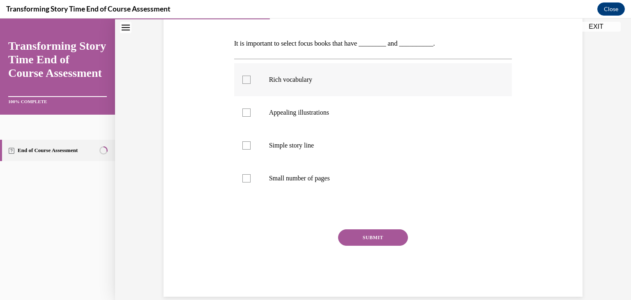
click at [340, 94] on label "Rich vocabulary" at bounding box center [373, 79] width 278 height 33
click at [251, 84] on input "Rich vocabulary" at bounding box center [246, 80] width 8 height 8
checkbox input "true"
click at [330, 116] on p "Appealing illustrations" at bounding box center [380, 112] width 223 height 8
click at [251, 116] on input "Appealing illustrations" at bounding box center [246, 112] width 8 height 8
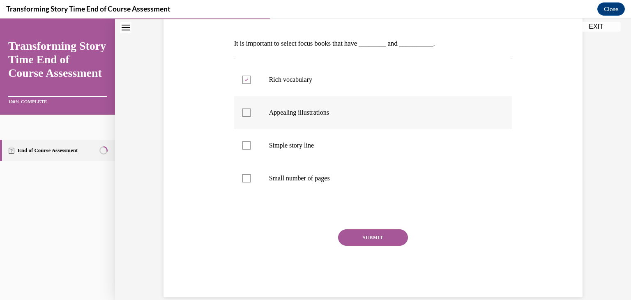
checkbox input "true"
click at [378, 235] on button "SUBMIT" at bounding box center [373, 237] width 70 height 16
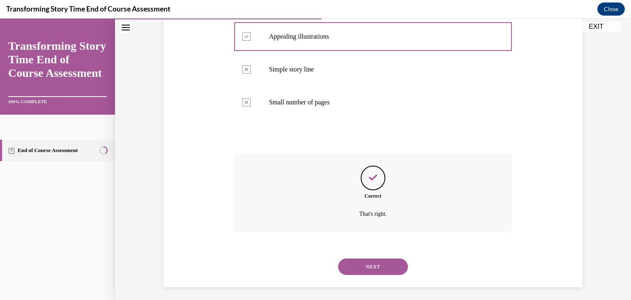
scroll to position [199, 0]
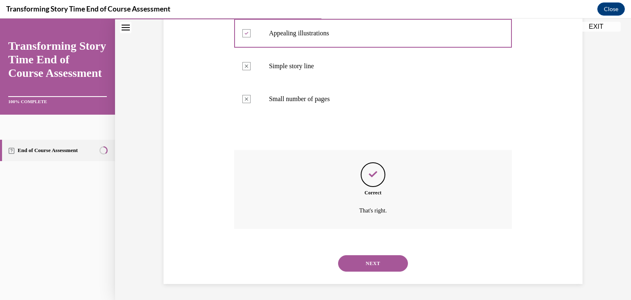
click at [386, 268] on button "NEXT" at bounding box center [373, 263] width 70 height 16
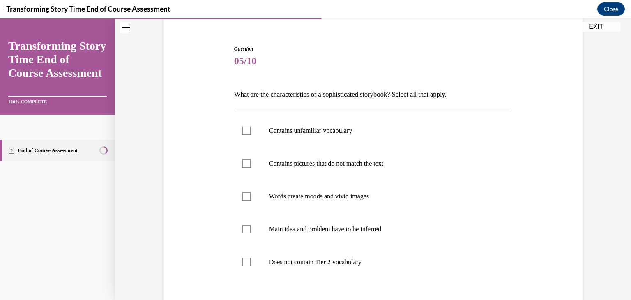
scroll to position [71, 0]
